Goal: Information Seeking & Learning: Find specific fact

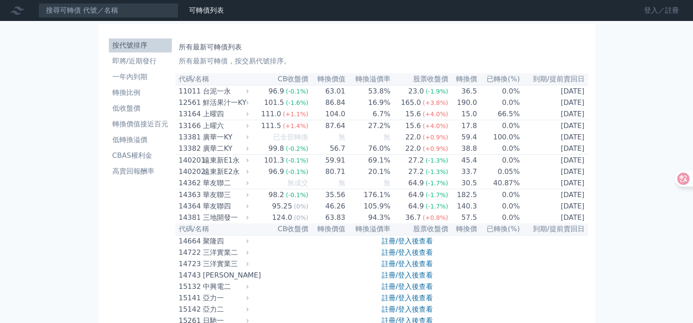
click at [649, 14] on link "登入／註冊" at bounding box center [661, 10] width 49 height 14
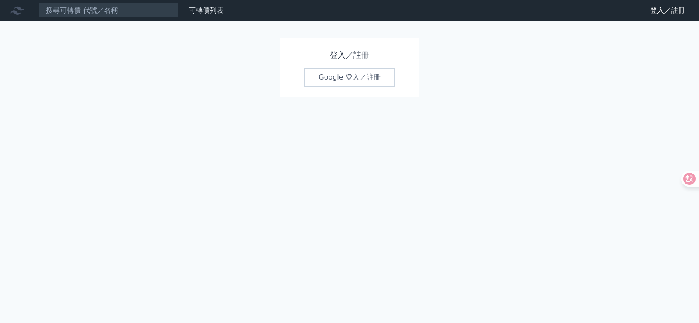
click at [333, 74] on link "Google 登入／註冊" at bounding box center [349, 77] width 91 height 18
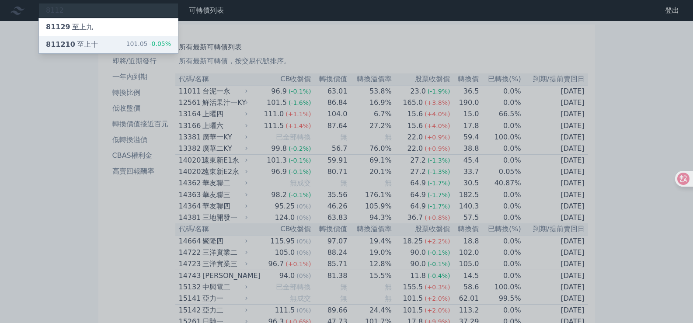
type input "8112"
click at [86, 39] on div "811210 至上十" at bounding box center [72, 44] width 52 height 10
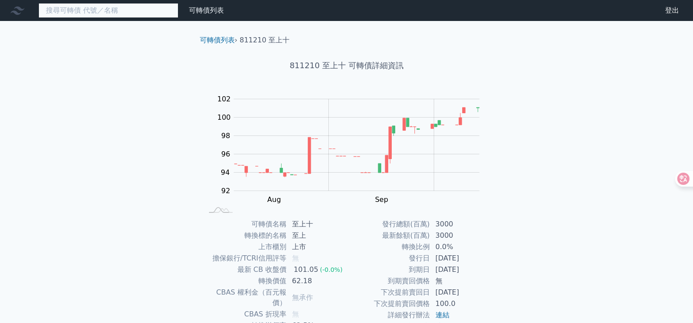
click at [73, 9] on input at bounding box center [108, 10] width 140 height 15
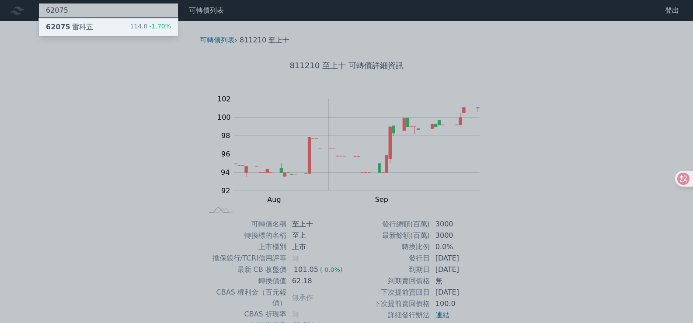
type input "62075"
click at [85, 26] on div "62075 雷科五" at bounding box center [69, 27] width 47 height 10
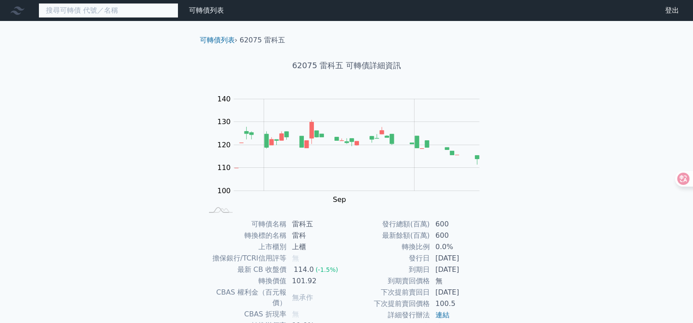
click at [100, 12] on input at bounding box center [108, 10] width 140 height 15
type input "7"
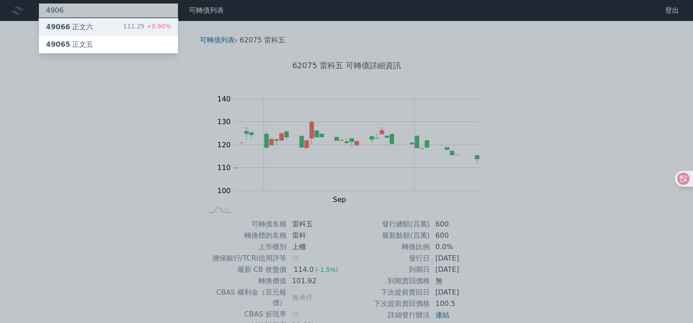
type input "4906"
click at [140, 24] on div "111.25 +0.90%" at bounding box center [147, 27] width 48 height 10
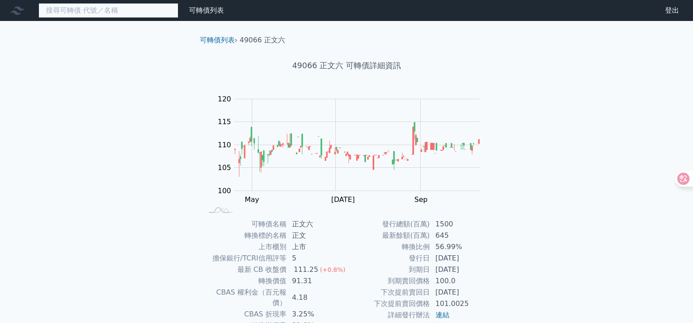
click at [56, 11] on input at bounding box center [108, 10] width 140 height 15
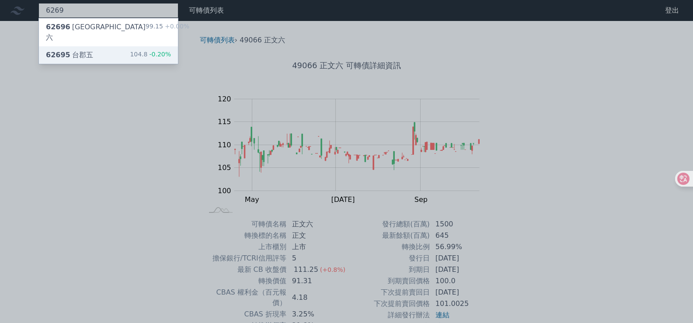
type input "6269"
click at [99, 46] on div "62695 台郡五 104.8 -0.20%" at bounding box center [108, 54] width 139 height 17
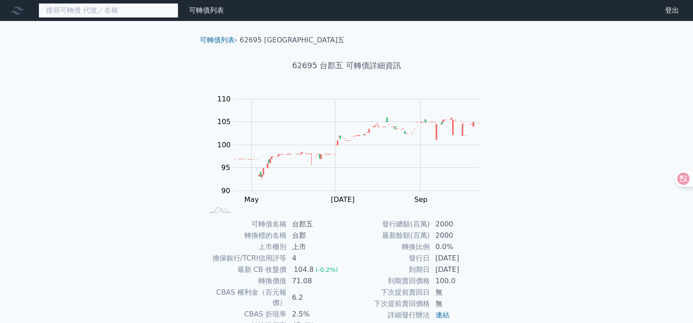
click at [122, 13] on input at bounding box center [108, 10] width 140 height 15
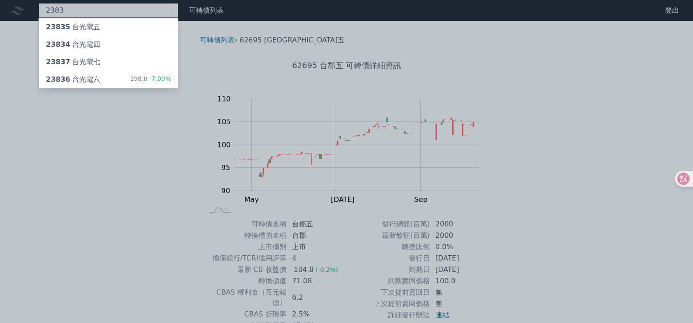
type input "2383"
click at [136, 10] on div at bounding box center [346, 161] width 693 height 323
click at [123, 8] on div "2383 23835 台光電五 23834 台光電四 23837 台光電七 23836 台光電六 198.0 -7.00%" at bounding box center [108, 10] width 140 height 15
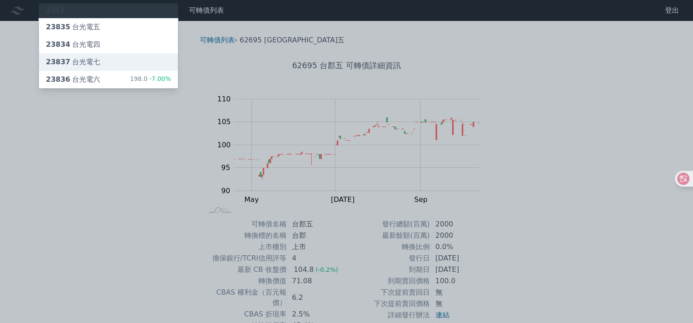
click at [116, 57] on div "23837 台光電七" at bounding box center [108, 61] width 139 height 17
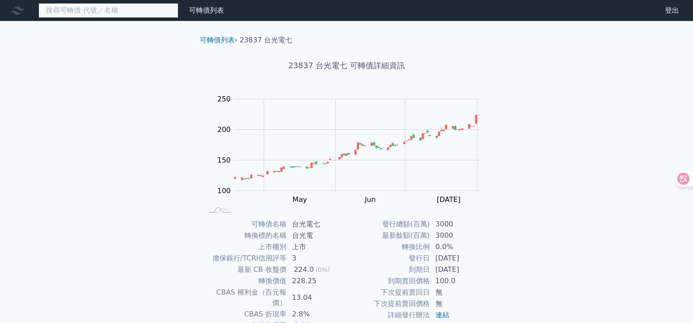
click at [54, 9] on input at bounding box center [108, 10] width 140 height 15
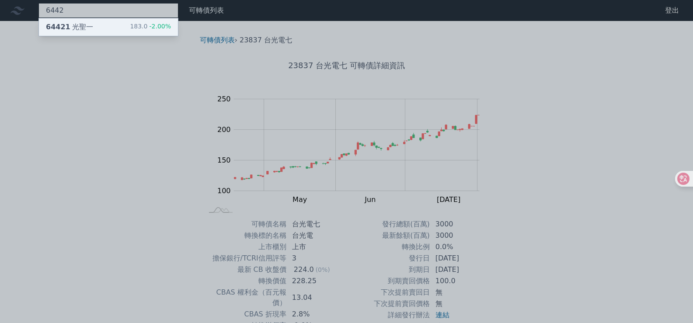
type input "6442"
click at [111, 22] on div "64421 光聖一 183.0 -2.00%" at bounding box center [108, 26] width 139 height 17
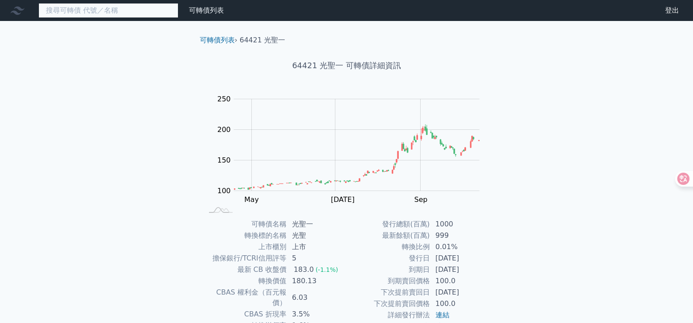
click at [129, 12] on input at bounding box center [108, 10] width 140 height 15
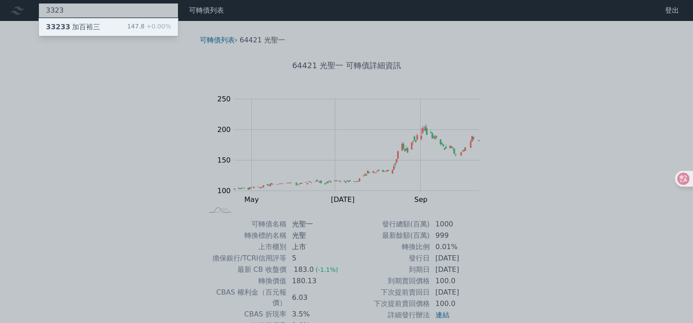
type input "3323"
click at [135, 28] on div "147.8 +0.00%" at bounding box center [149, 27] width 44 height 10
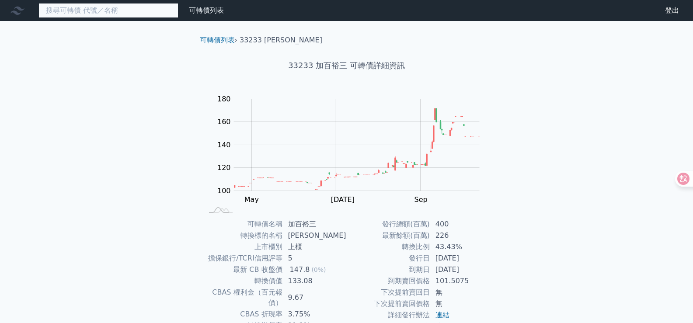
click at [80, 14] on input at bounding box center [108, 10] width 140 height 15
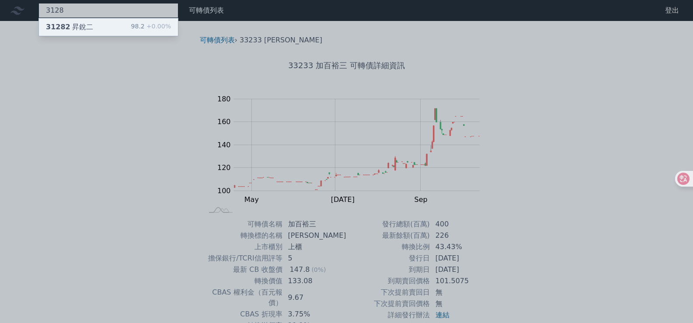
type input "3128"
click at [87, 28] on div "31282 昇銳二" at bounding box center [69, 27] width 47 height 10
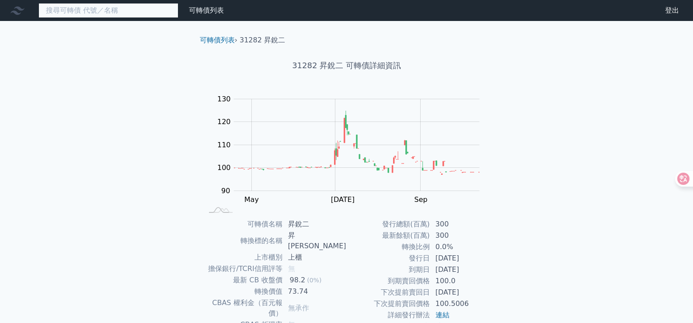
click at [131, 11] on input at bounding box center [108, 10] width 140 height 15
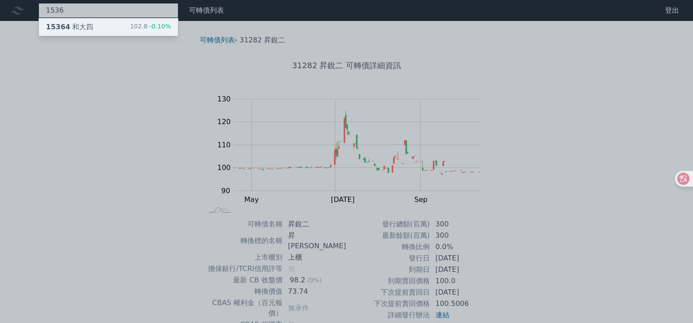
type input "1536"
click at [107, 24] on div "15364 和大四 102.8 -0.10%" at bounding box center [108, 26] width 139 height 17
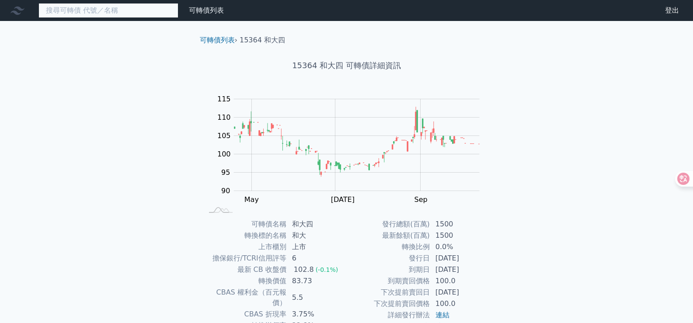
click at [110, 9] on input at bounding box center [108, 10] width 140 height 15
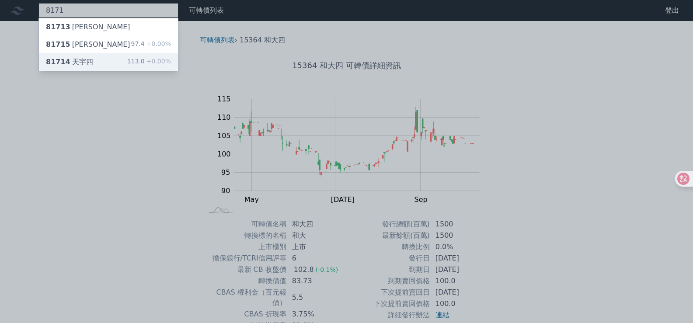
type input "8171"
click at [96, 58] on div "81714 天宇四 113.0 +0.00%" at bounding box center [108, 61] width 139 height 17
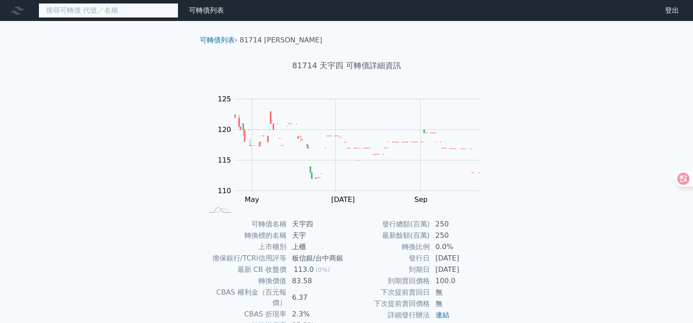
click at [91, 12] on input at bounding box center [108, 10] width 140 height 15
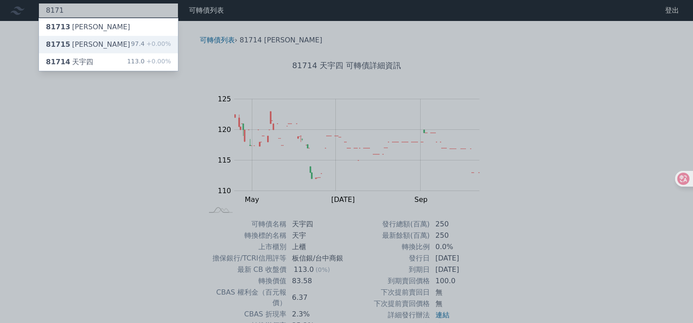
type input "8171"
click at [106, 42] on div "81715 天宇五 97.4 +0.00%" at bounding box center [108, 44] width 139 height 17
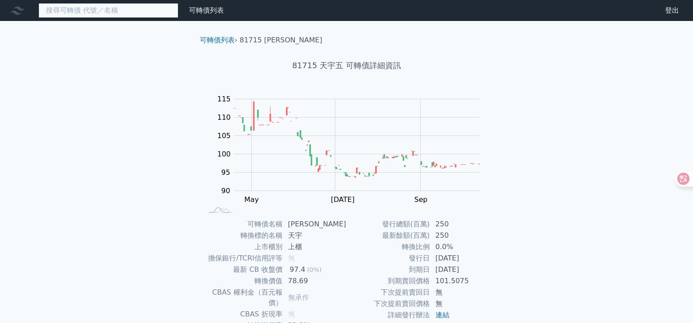
click at [58, 10] on input at bounding box center [108, 10] width 140 height 15
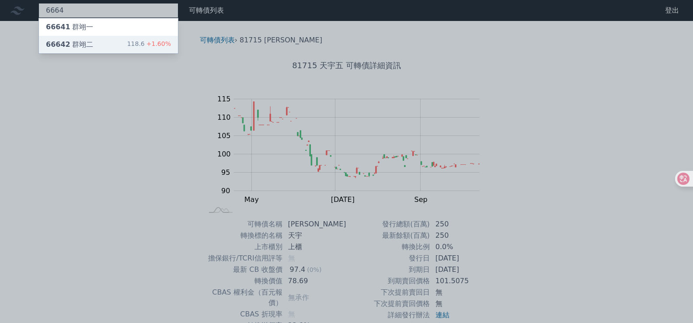
type input "6664"
click at [79, 45] on div "66642 群翊二" at bounding box center [69, 44] width 47 height 10
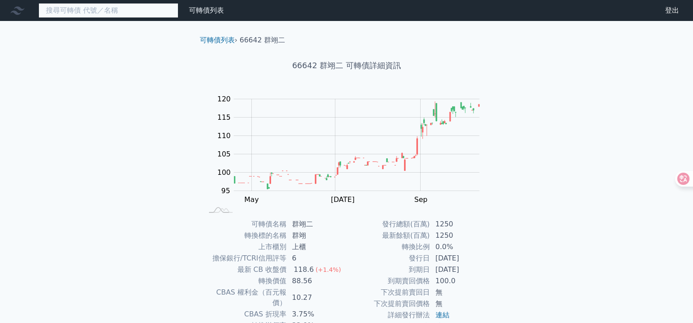
click at [75, 13] on input at bounding box center [108, 10] width 140 height 15
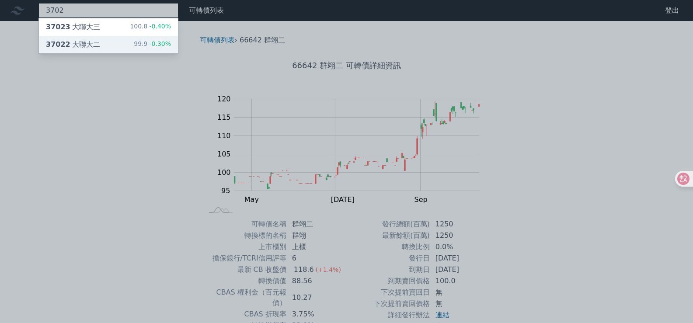
type input "3702"
click at [84, 41] on div "37022 大聯大二" at bounding box center [73, 44] width 54 height 10
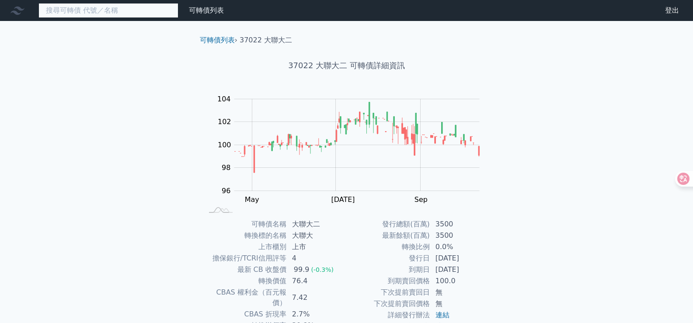
click at [85, 9] on input at bounding box center [108, 10] width 140 height 15
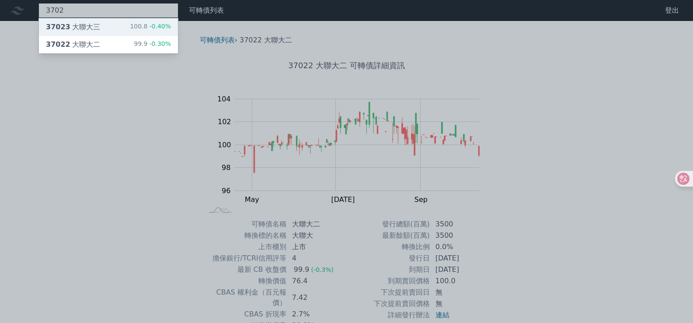
type input "3702"
click at [96, 27] on div "37023 大聯大三" at bounding box center [73, 27] width 54 height 10
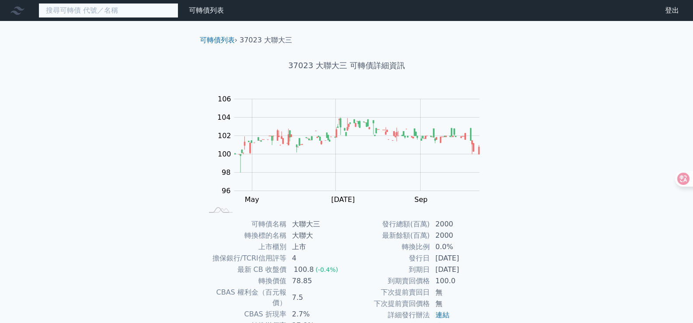
click at [125, 9] on input at bounding box center [108, 10] width 140 height 15
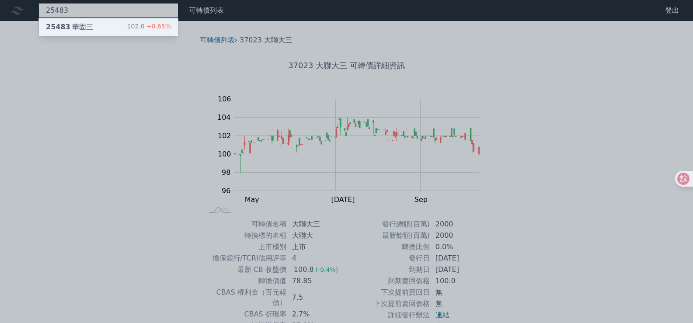
type input "25483"
click at [121, 27] on div "25483 華固三 102.0 +0.65%" at bounding box center [108, 26] width 139 height 17
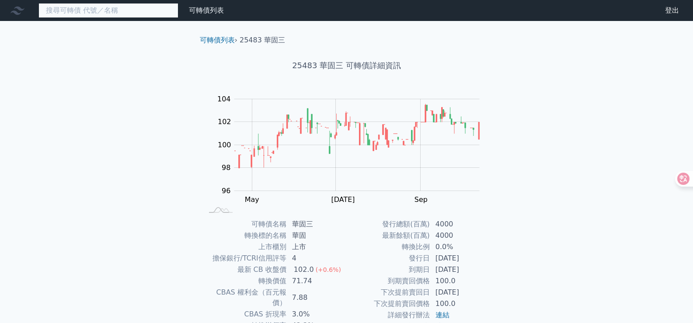
click at [88, 11] on input at bounding box center [108, 10] width 140 height 15
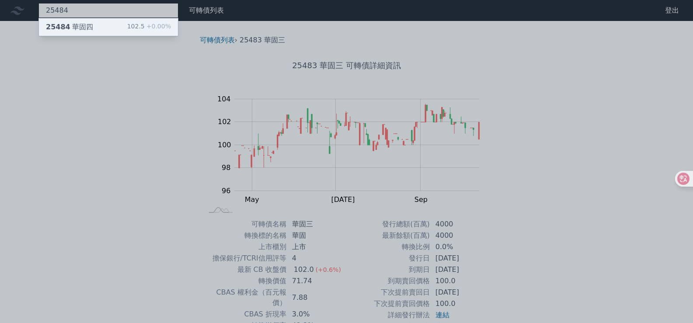
type input "25484"
click at [96, 28] on div "25484 華固四 102.5 +0.00%" at bounding box center [108, 26] width 139 height 17
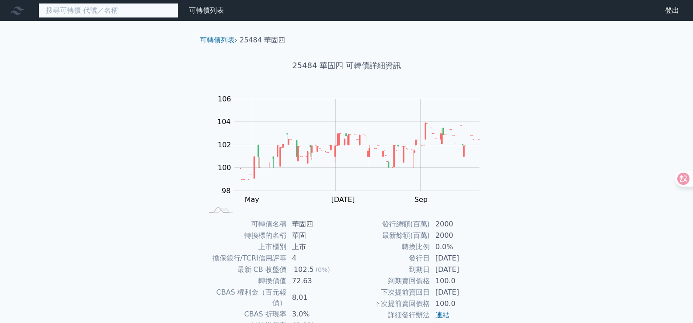
click at [122, 11] on input at bounding box center [108, 10] width 140 height 15
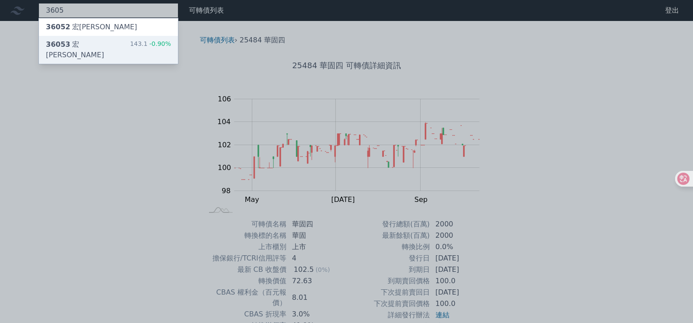
type input "3605"
click at [121, 43] on div "36053 宏致三 143.1 -0.90%" at bounding box center [108, 50] width 139 height 28
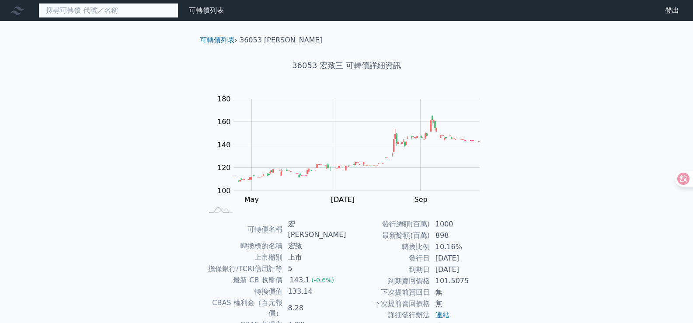
click at [80, 6] on input at bounding box center [108, 10] width 140 height 15
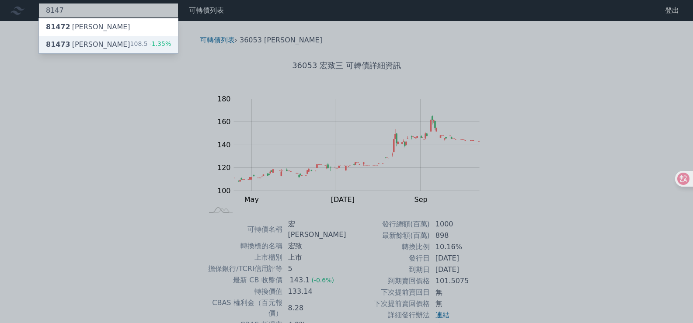
type input "8147"
click at [87, 47] on div "81473 正[PERSON_NAME]" at bounding box center [88, 44] width 84 height 10
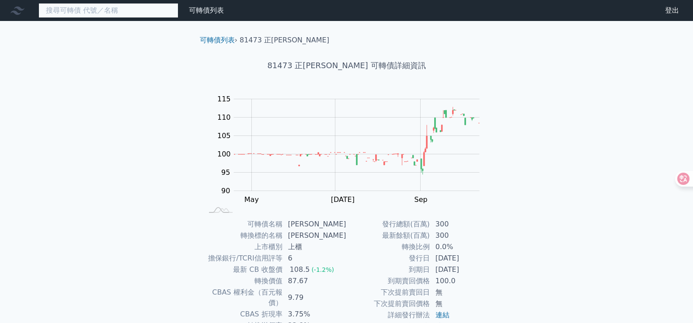
click at [83, 14] on input at bounding box center [108, 10] width 140 height 15
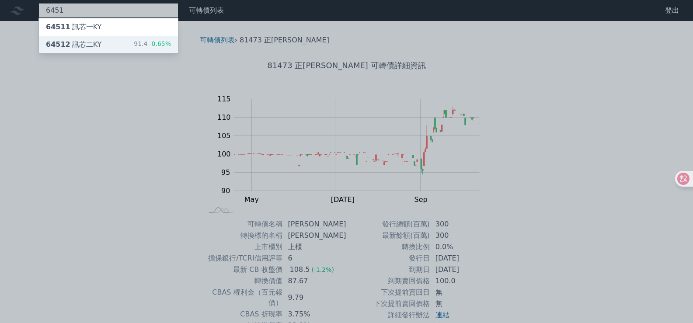
type input "6451"
click at [104, 42] on div "64512 訊芯二KY 91.4 -0.65%" at bounding box center [108, 44] width 139 height 17
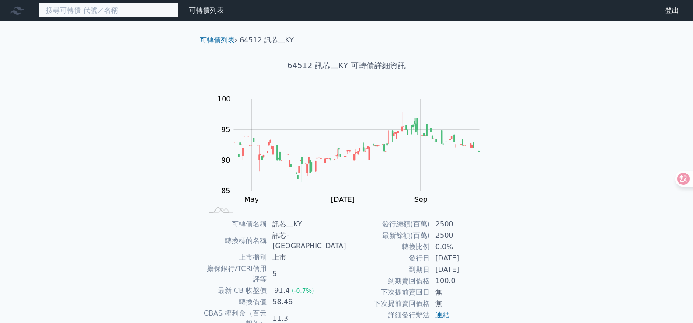
click at [111, 11] on input at bounding box center [108, 10] width 140 height 15
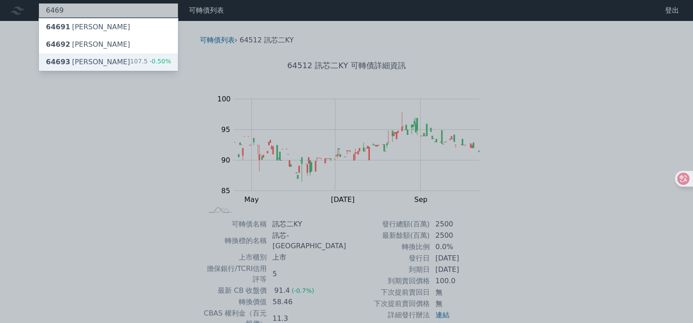
type input "6469"
click at [114, 59] on div "64693 [PERSON_NAME] 107.5 -0.50%" at bounding box center [108, 61] width 139 height 17
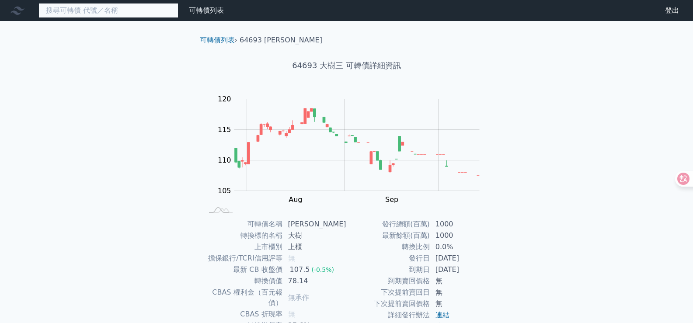
click at [117, 8] on input at bounding box center [108, 10] width 140 height 15
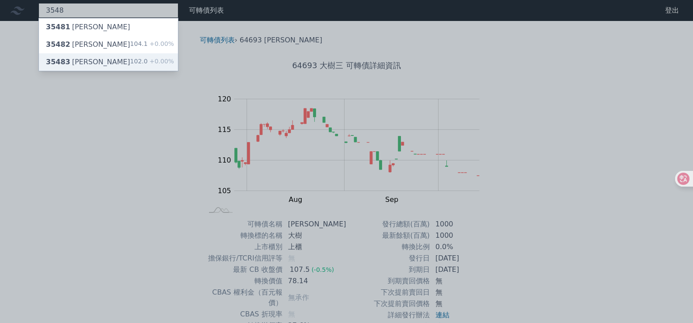
type input "3548"
click at [125, 62] on div "35483 兆利三 102.0 +0.00%" at bounding box center [108, 61] width 139 height 17
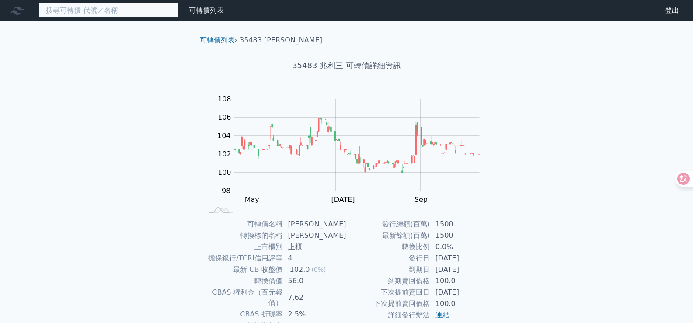
click at [98, 9] on input at bounding box center [108, 10] width 140 height 15
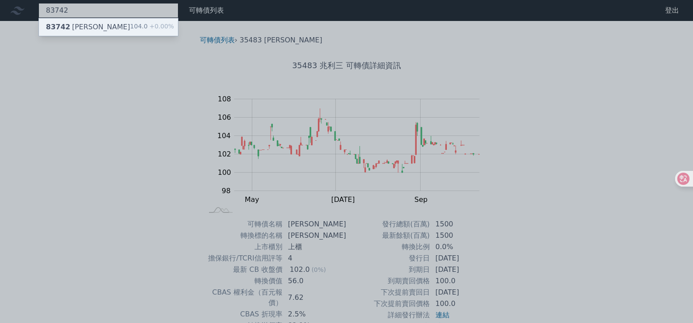
type input "83742"
click at [101, 21] on div "83742 [PERSON_NAME]二 104.0 +0.00%" at bounding box center [108, 26] width 139 height 17
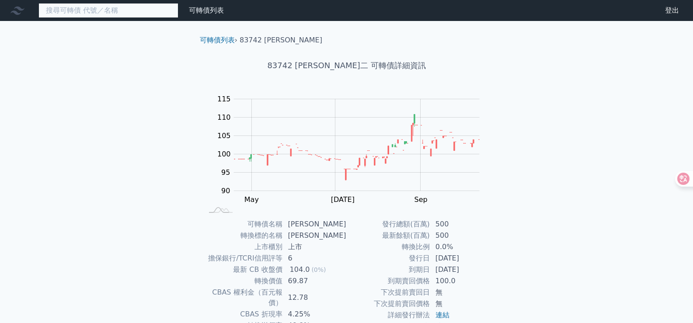
click at [74, 13] on input at bounding box center [108, 10] width 140 height 15
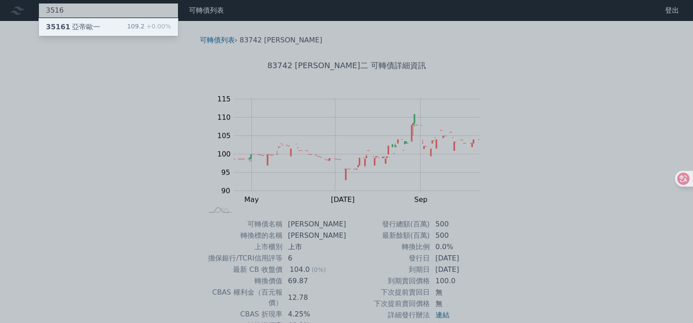
type input "3516"
click at [82, 26] on div "35161 亞帝[PERSON_NAME]" at bounding box center [73, 27] width 54 height 10
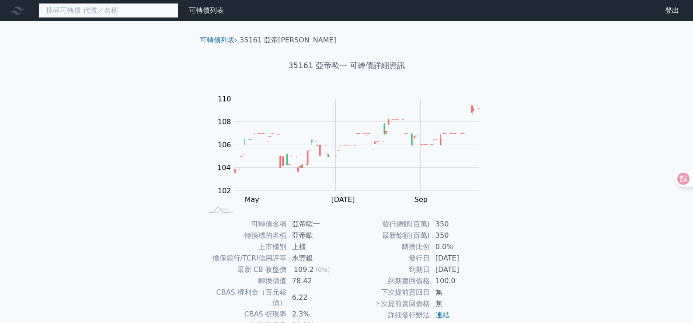
click at [125, 11] on input at bounding box center [108, 10] width 140 height 15
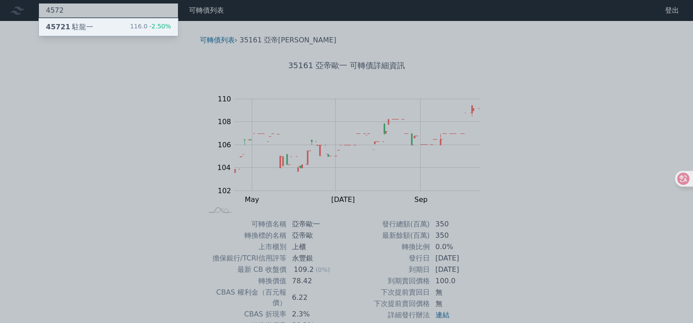
type input "4572"
click at [138, 28] on div "116.0 -2.50%" at bounding box center [150, 27] width 41 height 10
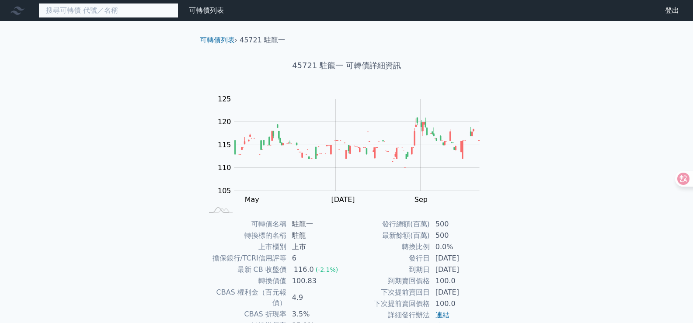
click at [97, 13] on input at bounding box center [108, 10] width 140 height 15
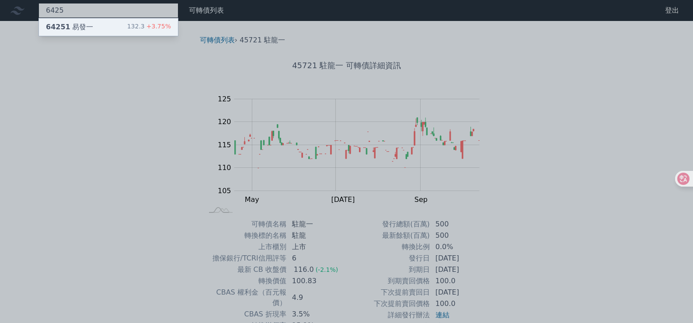
type input "6425"
click at [103, 24] on div "64251 易發一 132.3 +3.75%" at bounding box center [108, 26] width 139 height 17
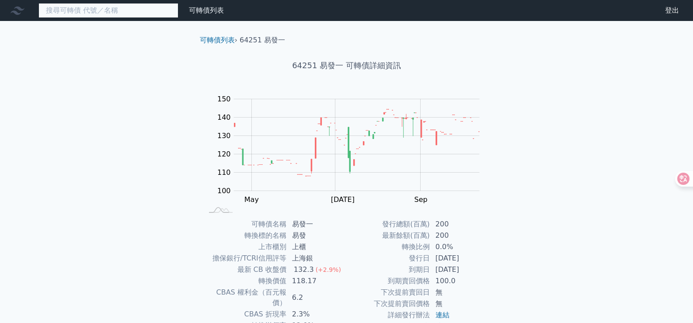
click at [64, 6] on input at bounding box center [108, 10] width 140 height 15
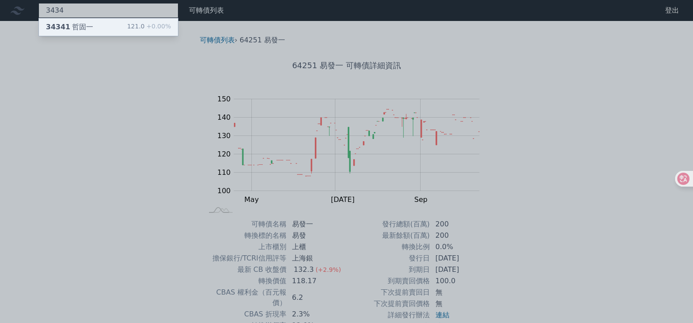
type input "3434"
click at [86, 28] on div "34341 哲固一" at bounding box center [69, 27] width 47 height 10
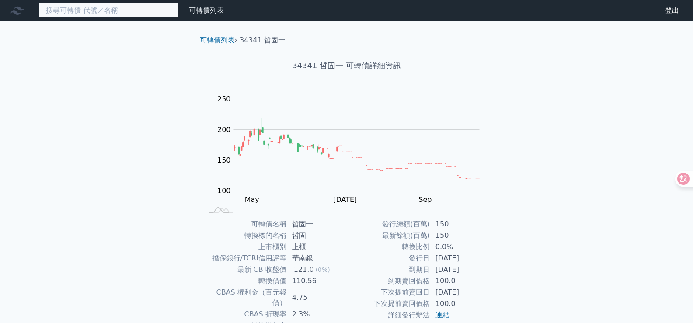
click at [142, 9] on input at bounding box center [108, 10] width 140 height 15
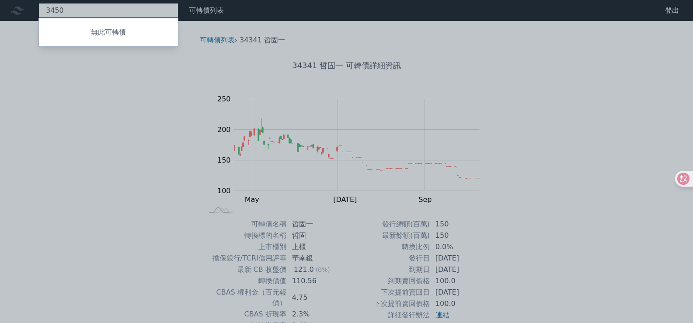
type input "3450"
